Goal: Information Seeking & Learning: Learn about a topic

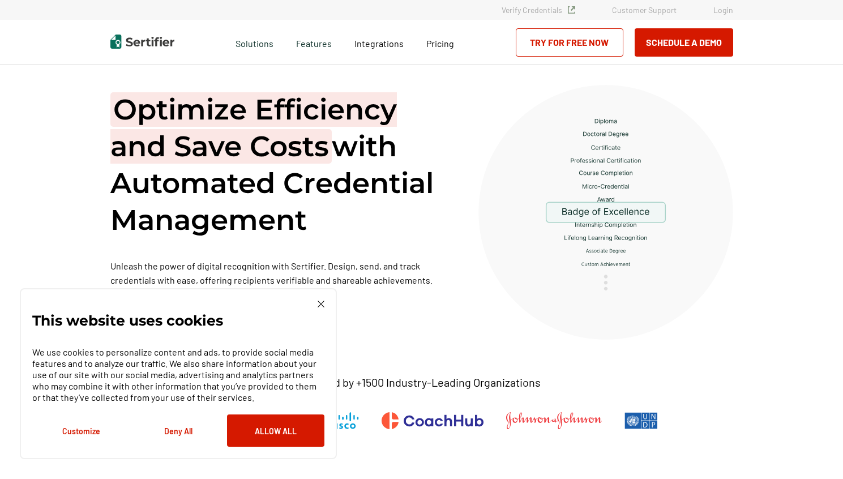
click at [322, 307] on img at bounding box center [321, 304] width 7 height 7
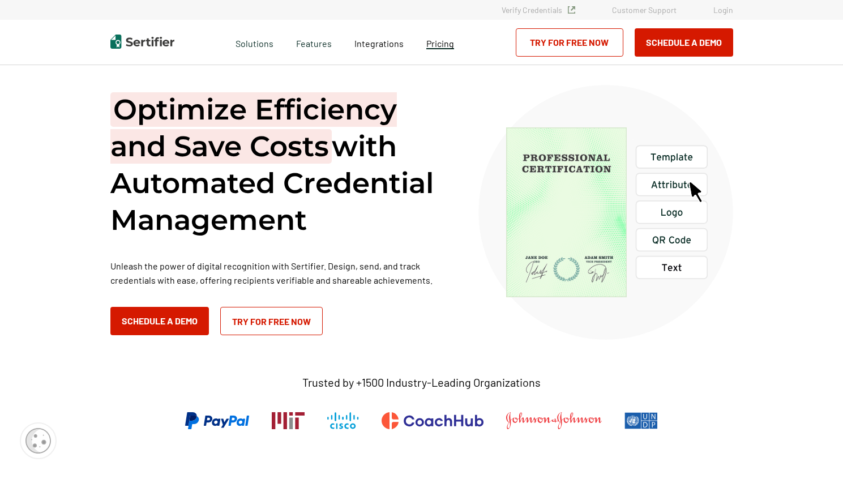
click at [450, 43] on span "Pricing" at bounding box center [441, 43] width 28 height 11
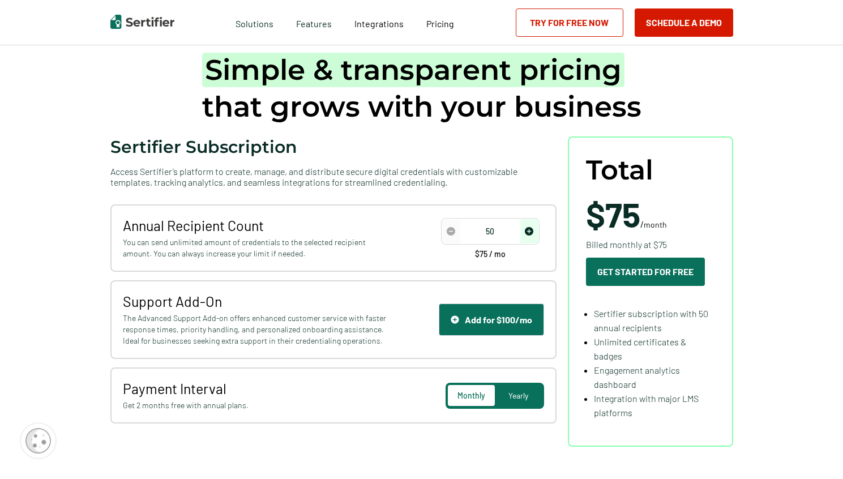
scroll to position [55, 0]
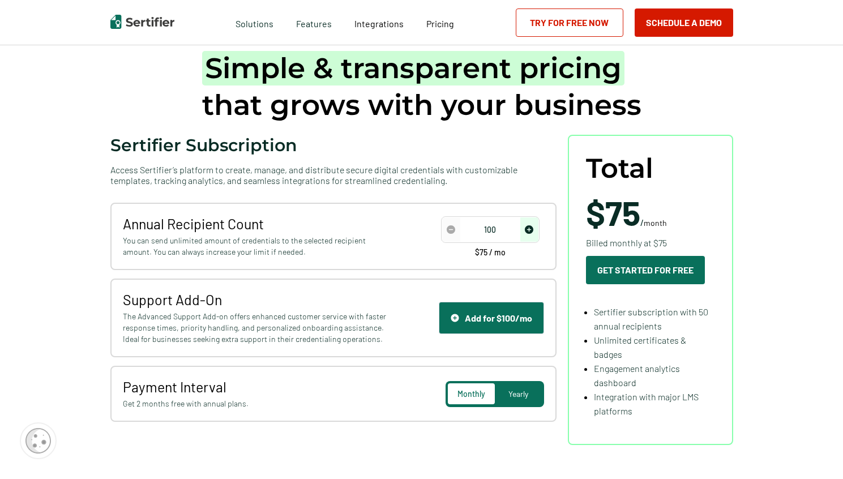
click at [530, 227] on img "increase number" at bounding box center [529, 229] width 8 height 8
type input "150"
click at [454, 232] on img "decrease number" at bounding box center [451, 229] width 8 height 8
